Goal: Information Seeking & Learning: Stay updated

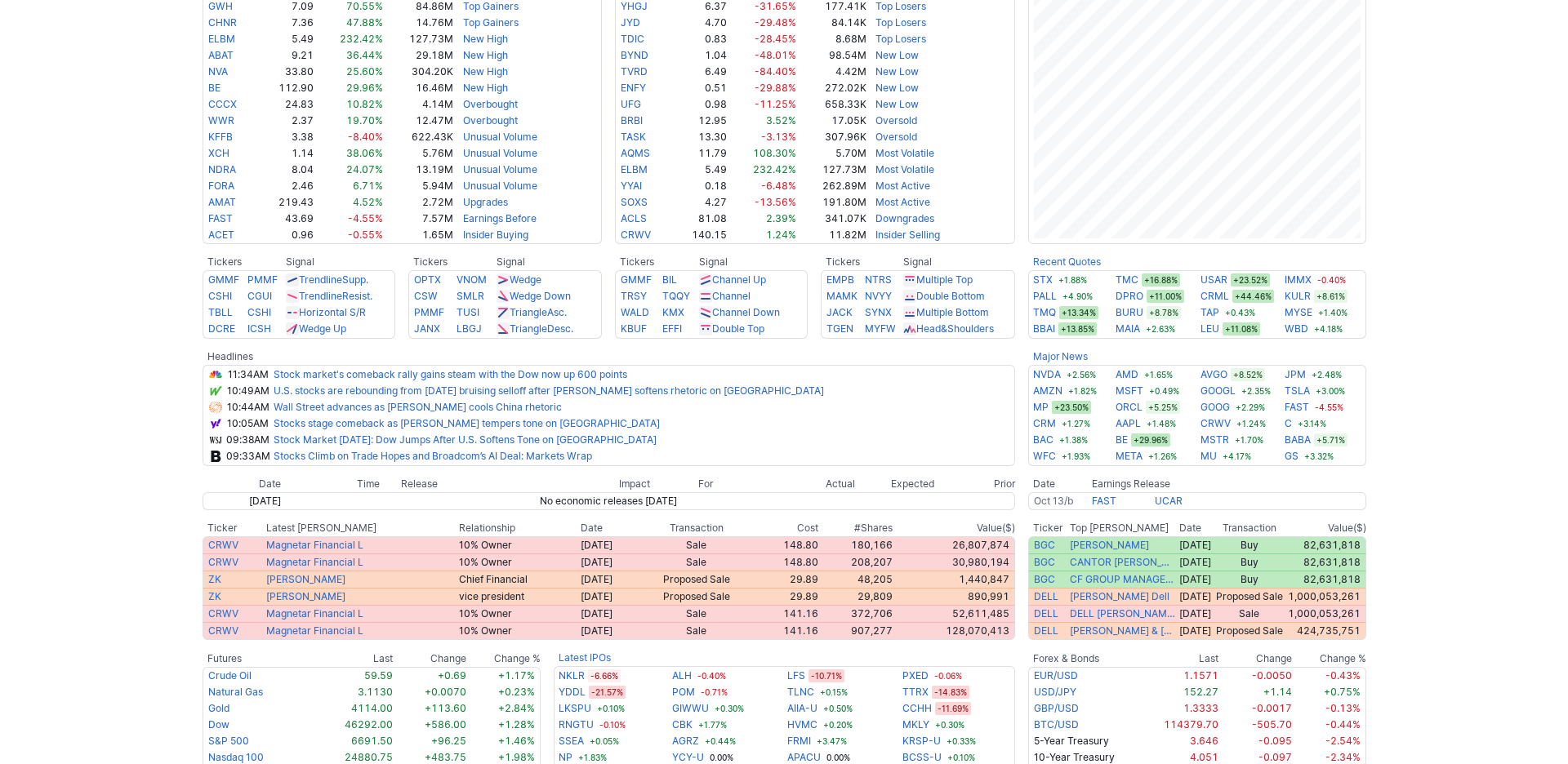
scroll to position [441, 0]
